Goal: Task Accomplishment & Management: Manage account settings

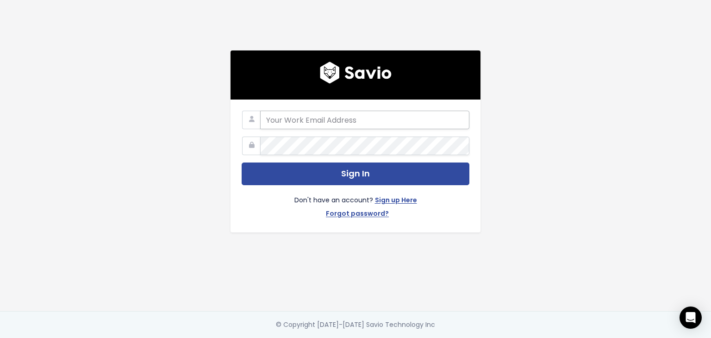
click at [348, 117] on input "email" at bounding box center [364, 120] width 209 height 19
click at [360, 208] on link "Forgot password?" at bounding box center [357, 214] width 63 height 13
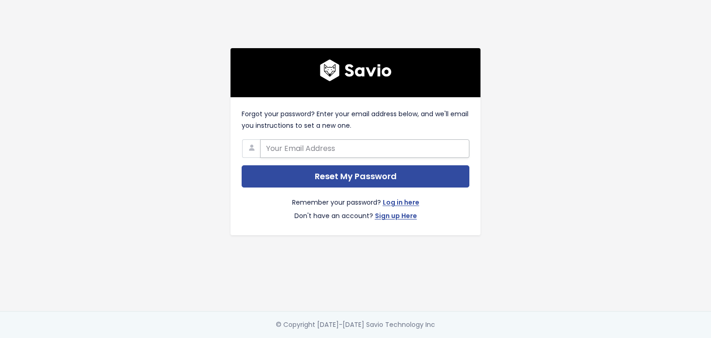
click at [350, 147] on input "text" at bounding box center [364, 148] width 209 height 19
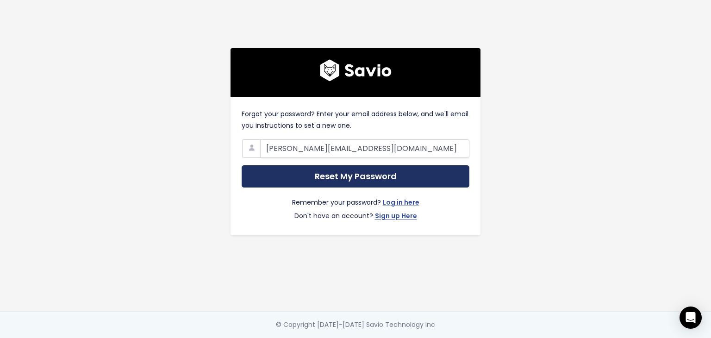
type input "[PERSON_NAME][EMAIL_ADDRESS][DOMAIN_NAME]"
click at [357, 170] on input "Reset My Password" at bounding box center [356, 176] width 228 height 23
